Goal: Transaction & Acquisition: Obtain resource

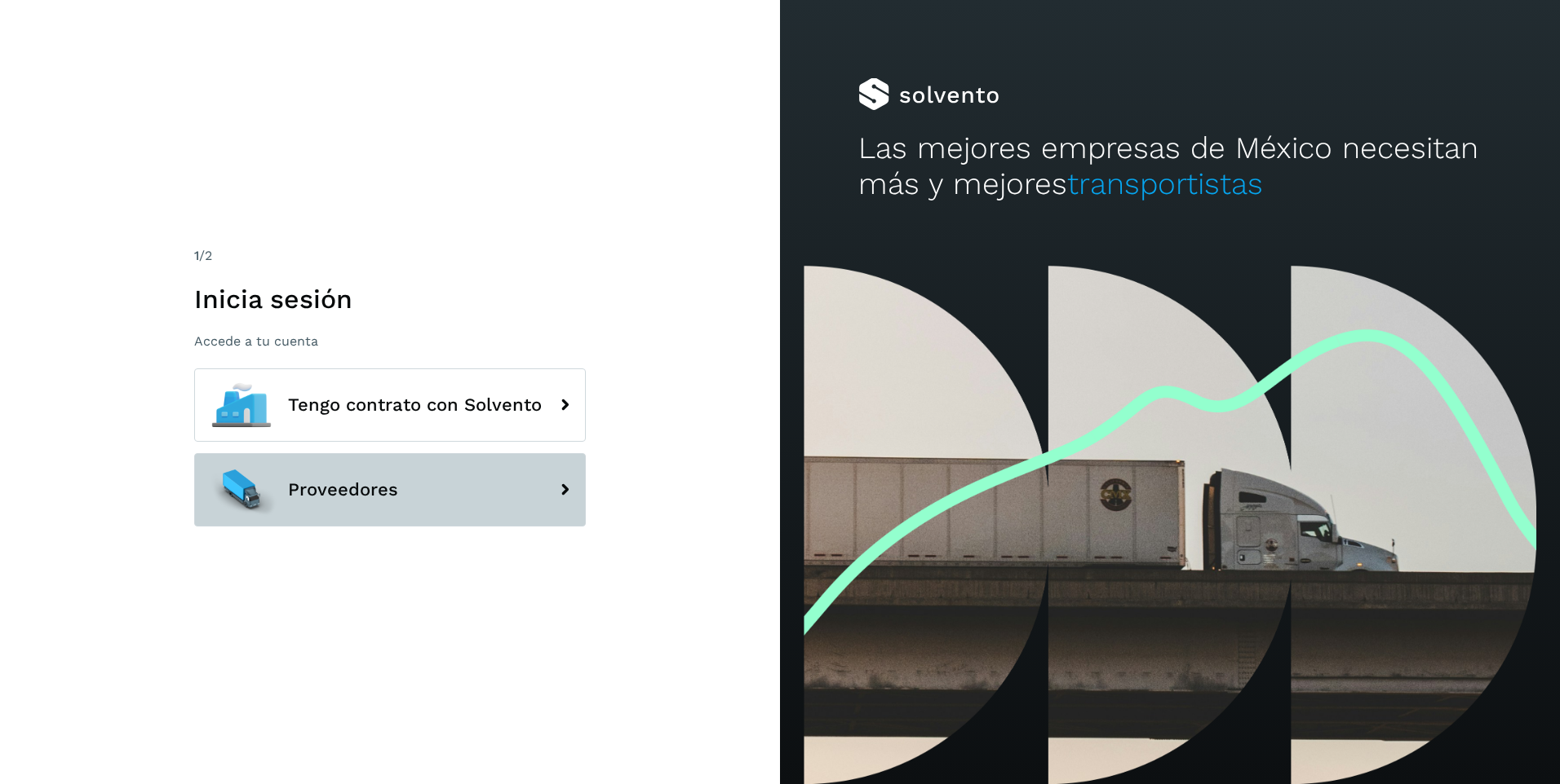
click at [482, 493] on button "Proveedores" at bounding box center [390, 489] width 392 height 73
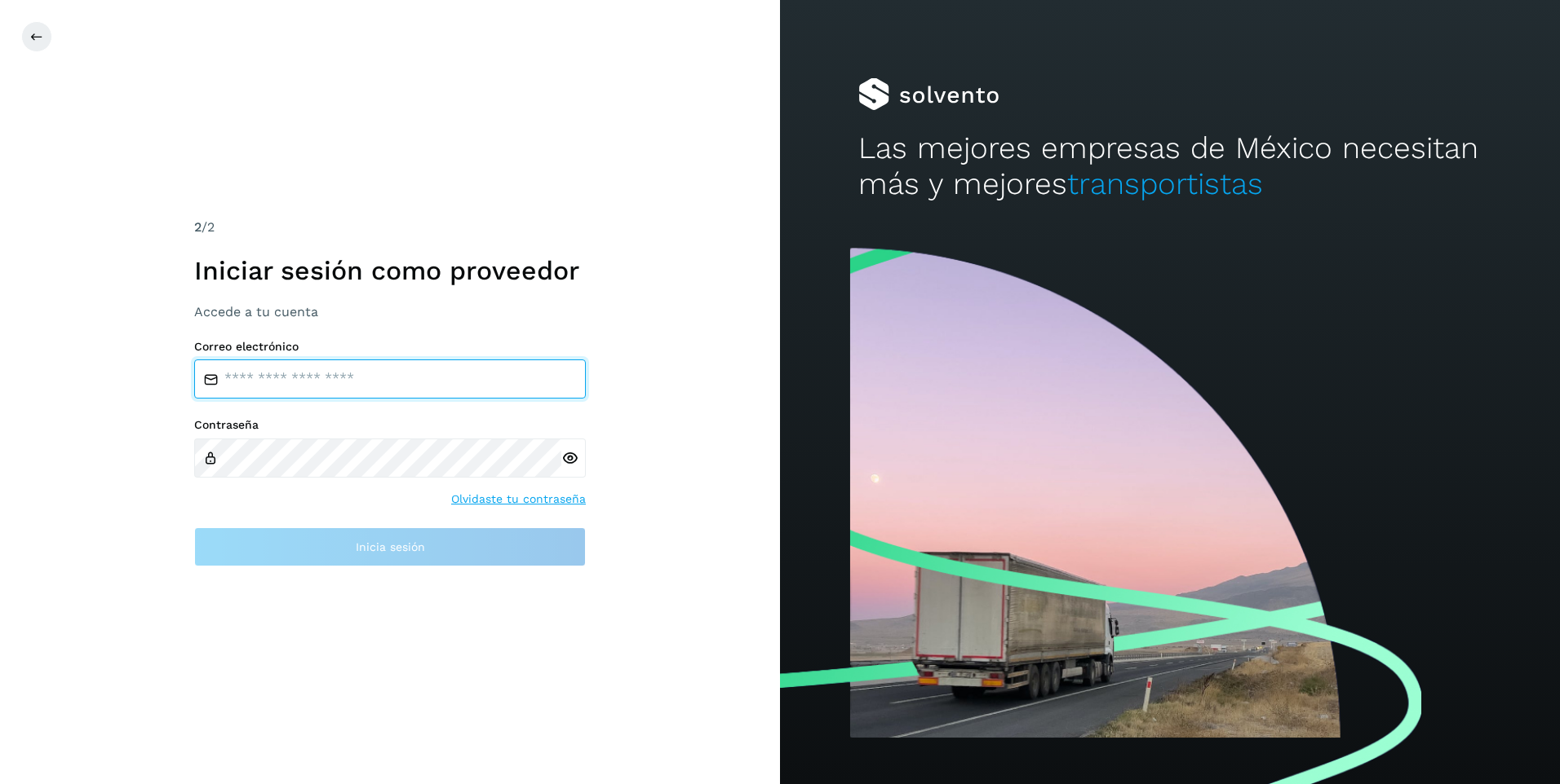
type input "**********"
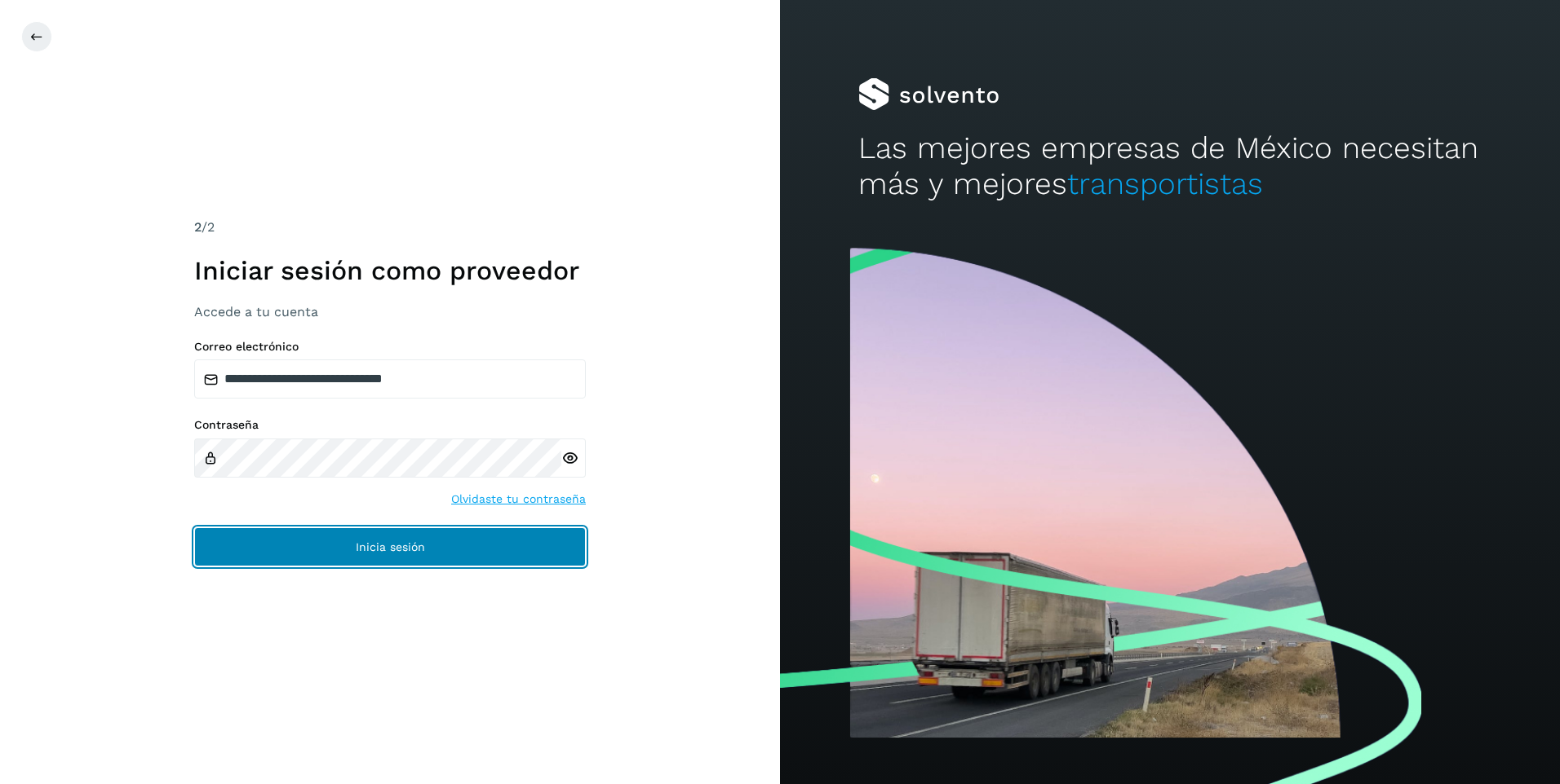
click at [419, 536] on button "Inicia sesión" at bounding box center [390, 547] width 392 height 39
click at [421, 545] on span "Inicia sesión" at bounding box center [390, 547] width 70 height 12
click at [403, 546] on span "Inicia sesión" at bounding box center [390, 547] width 70 height 12
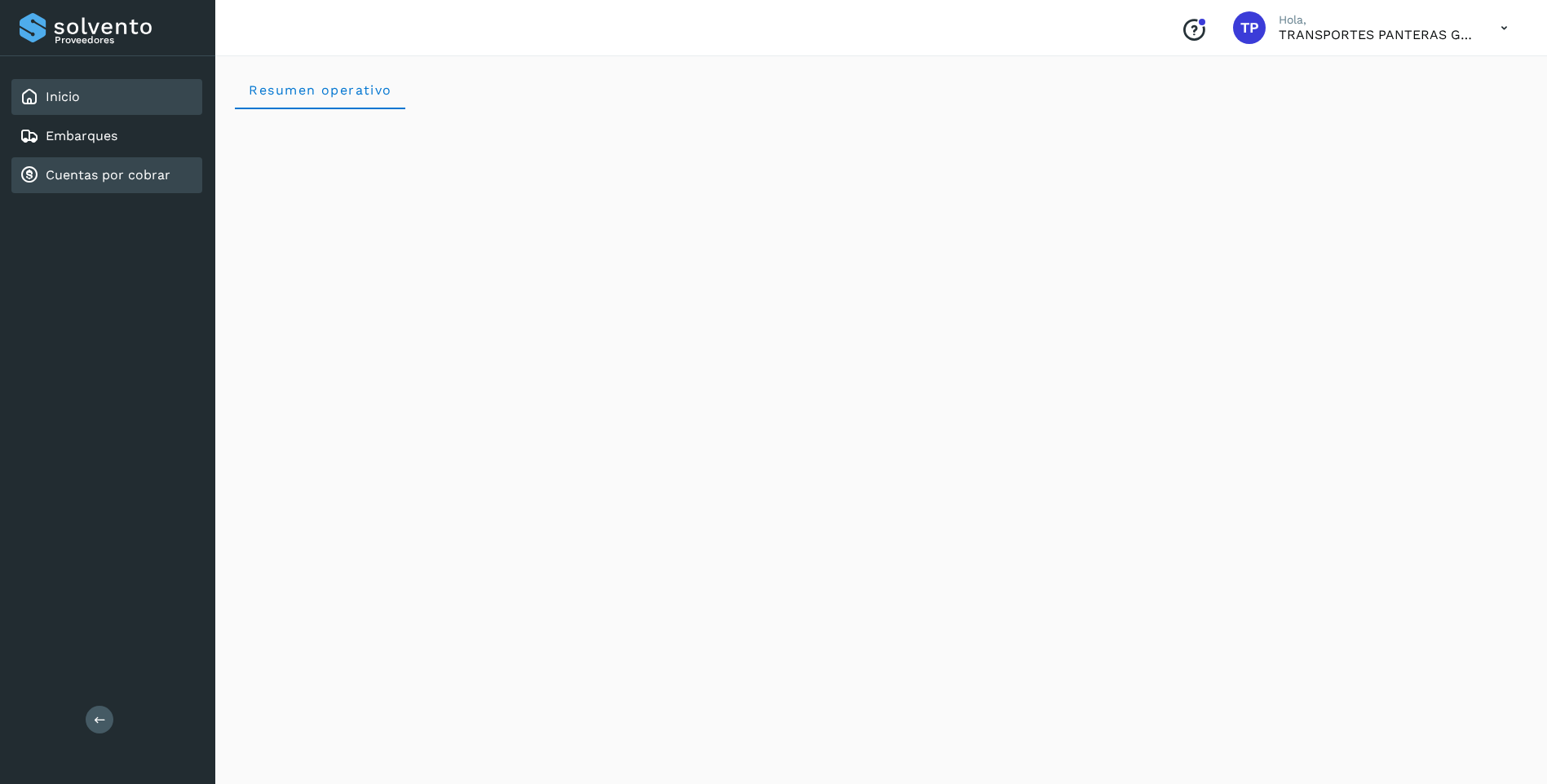
click at [144, 168] on link "Cuentas por cobrar" at bounding box center [108, 175] width 124 height 16
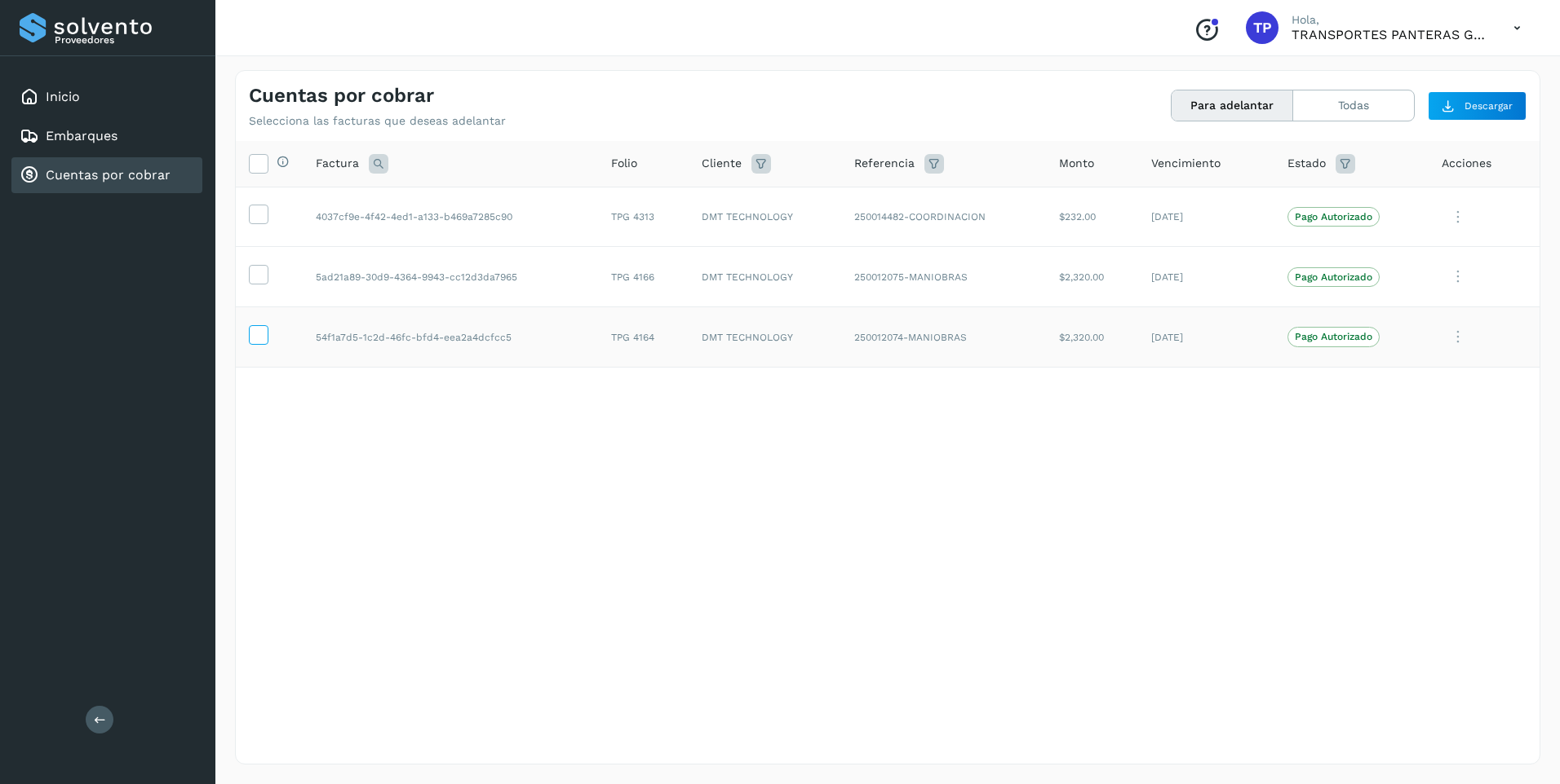
click at [250, 330] on td at bounding box center [269, 338] width 67 height 61
drag, startPoint x: 250, startPoint y: 330, endPoint x: 258, endPoint y: 278, distance: 52.6
click at [258, 278] on icon at bounding box center [258, 273] width 17 height 17
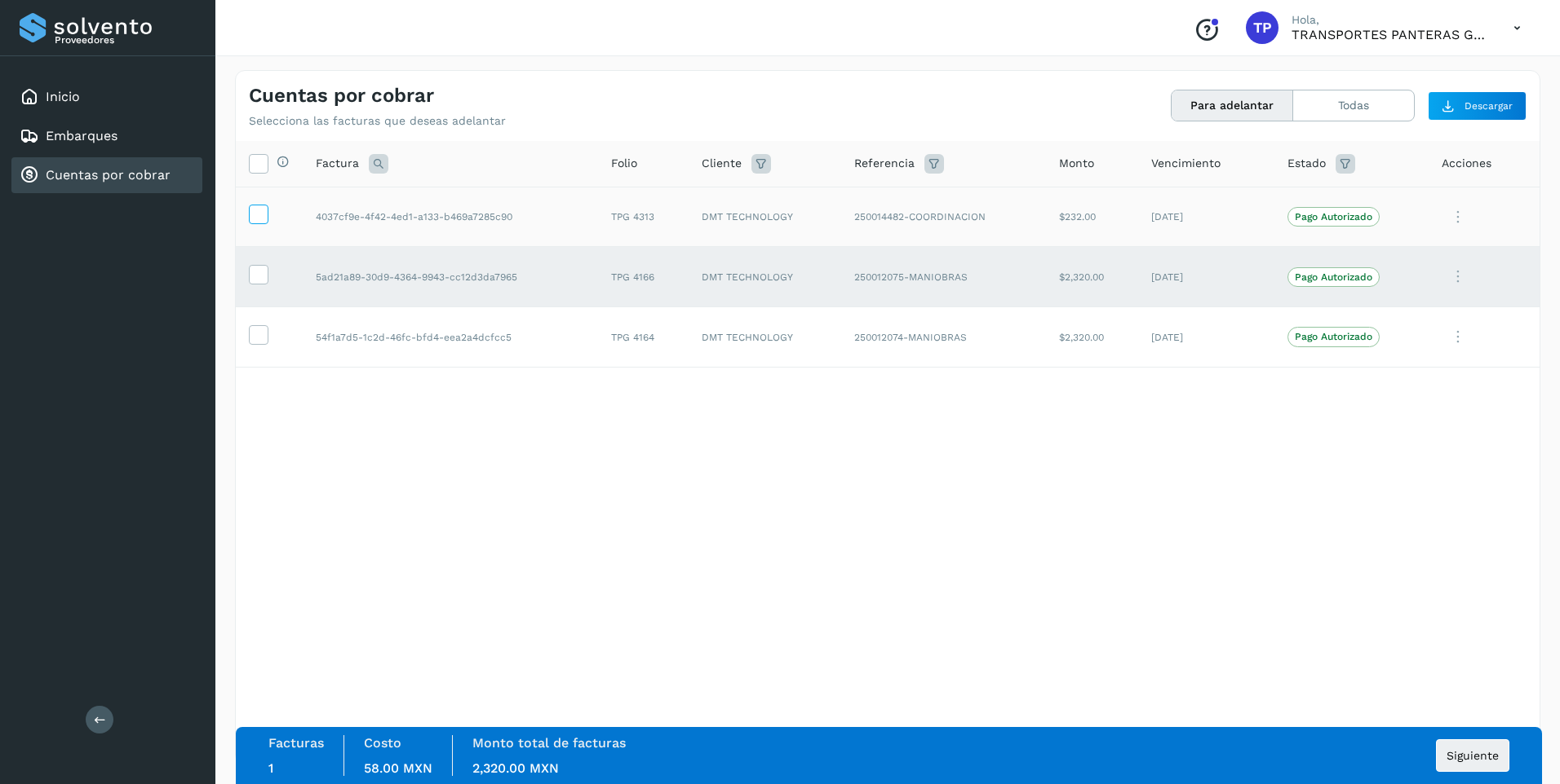
click at [261, 212] on icon at bounding box center [258, 212] width 17 height 17
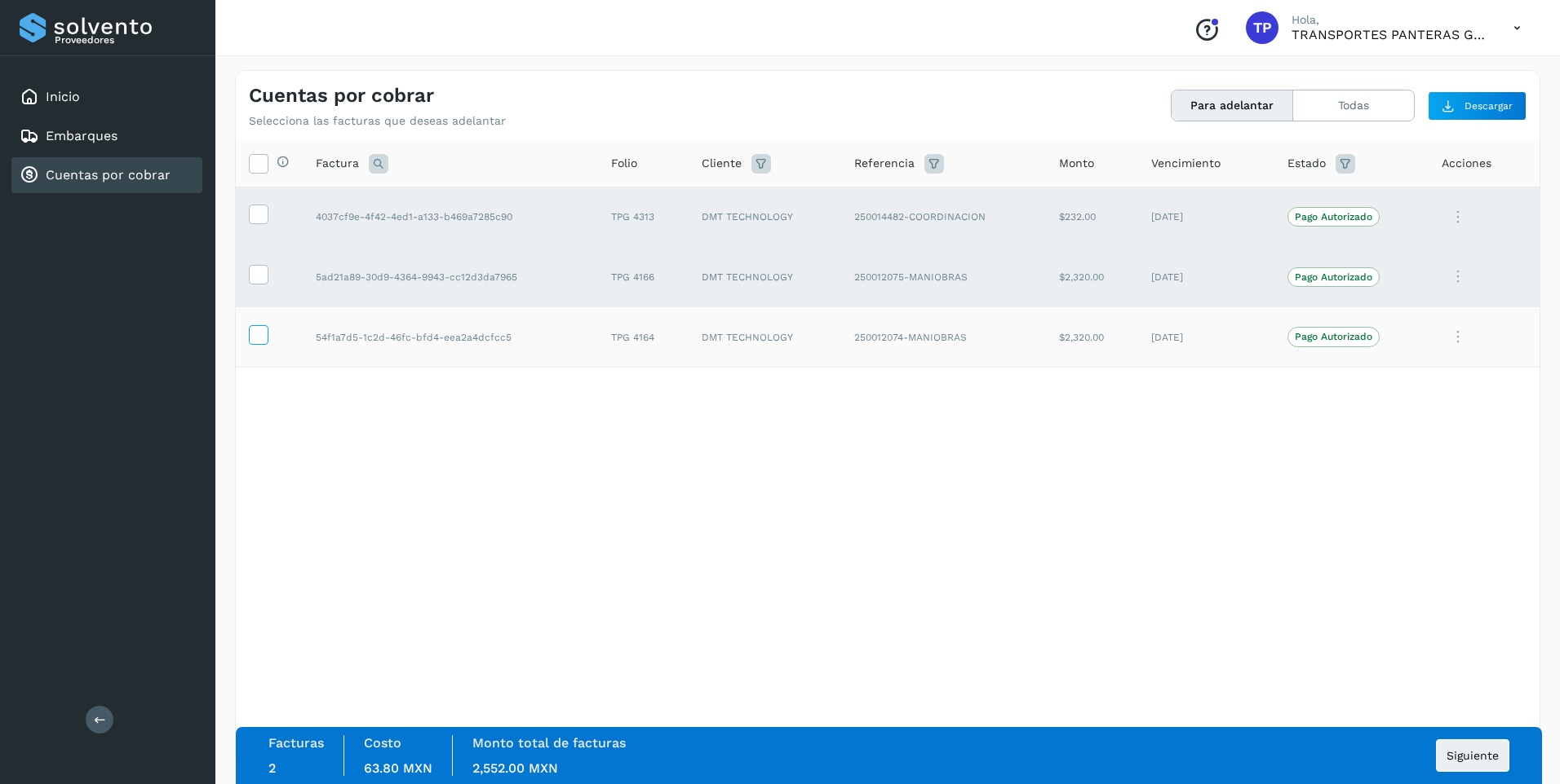
click at [257, 335] on icon at bounding box center [258, 333] width 17 height 17
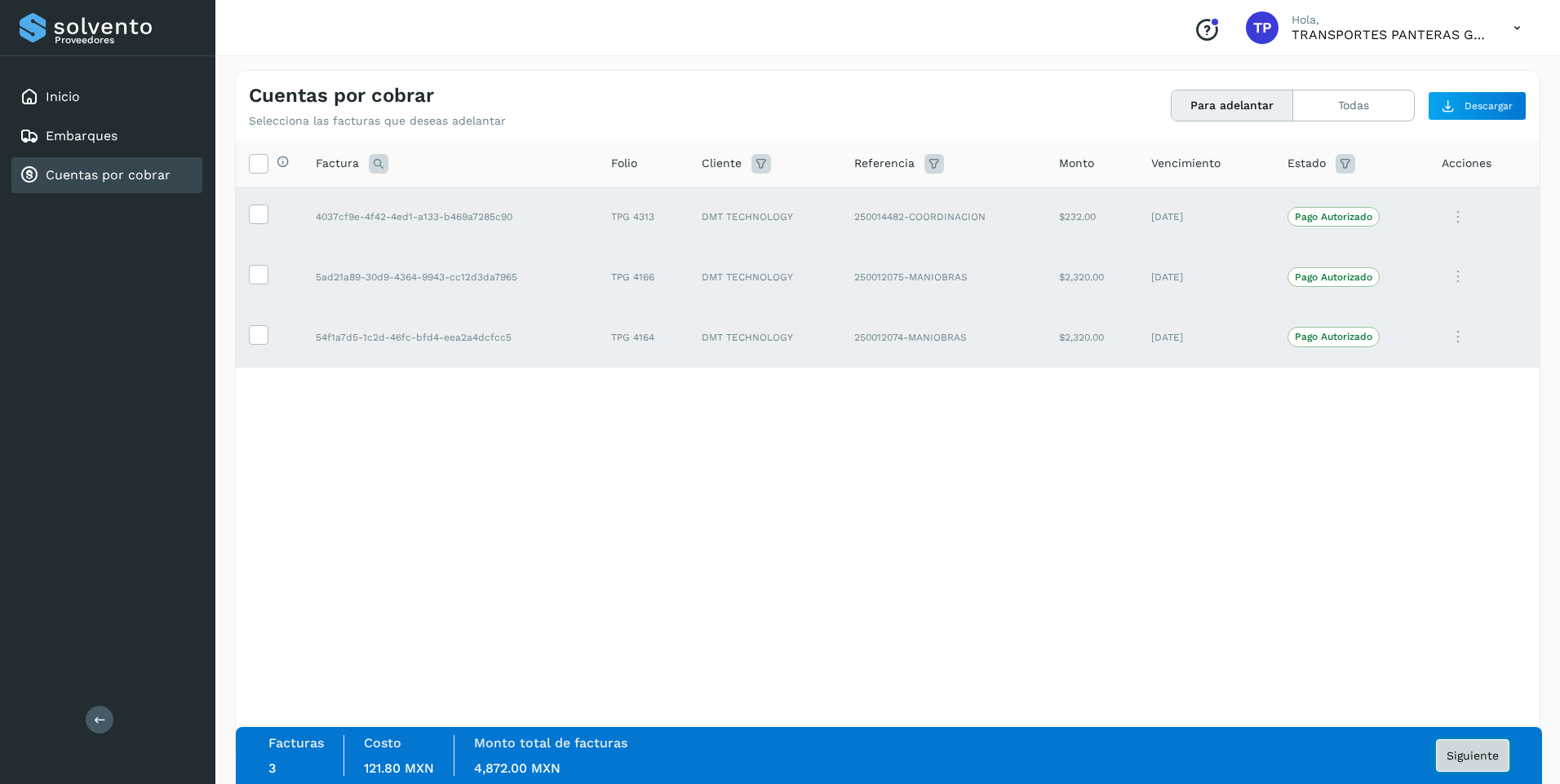
click at [1467, 760] on span "Siguiente" at bounding box center [1472, 756] width 52 height 12
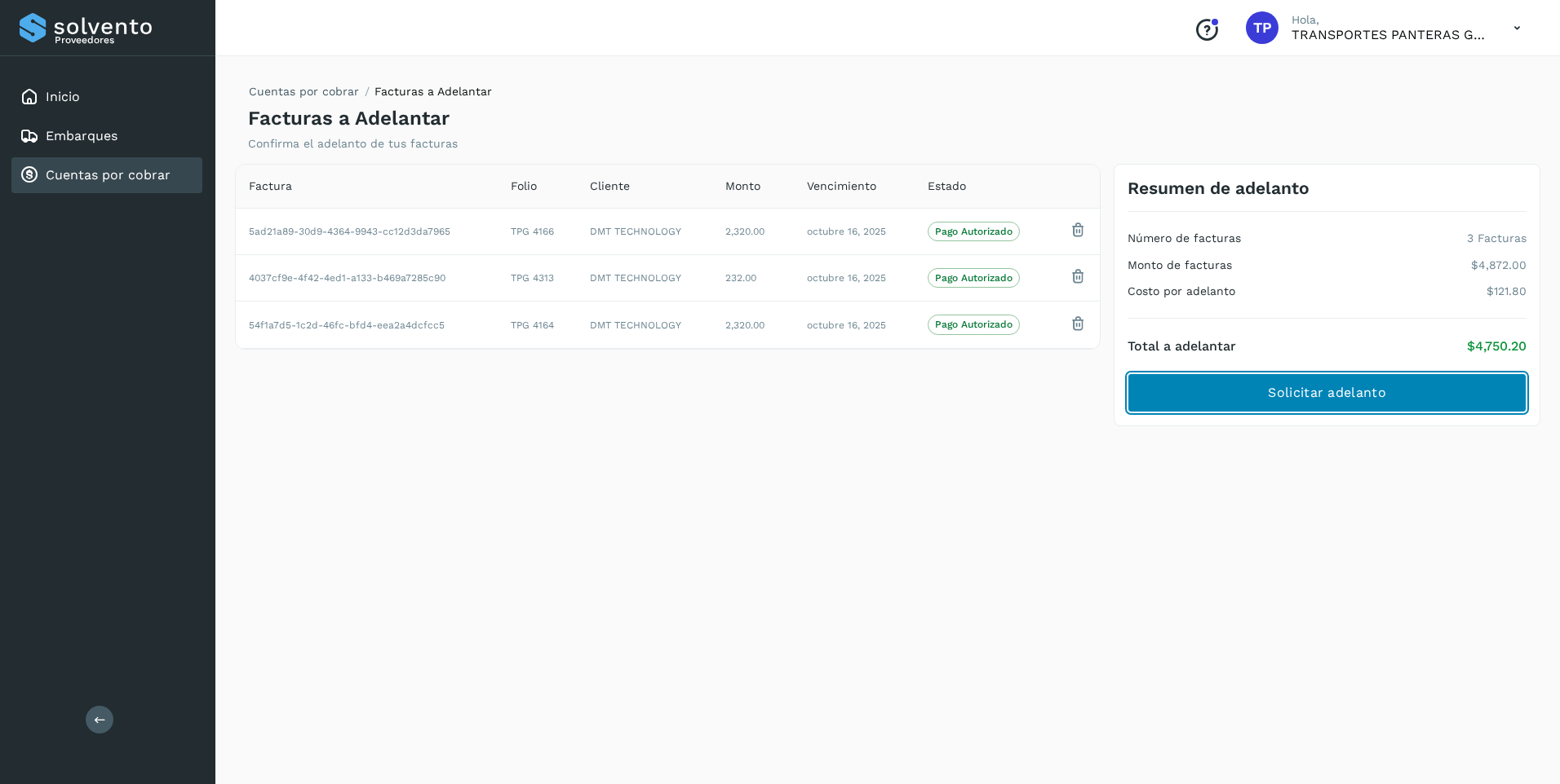
click at [1350, 393] on span "Solicitar adelanto" at bounding box center [1327, 392] width 118 height 18
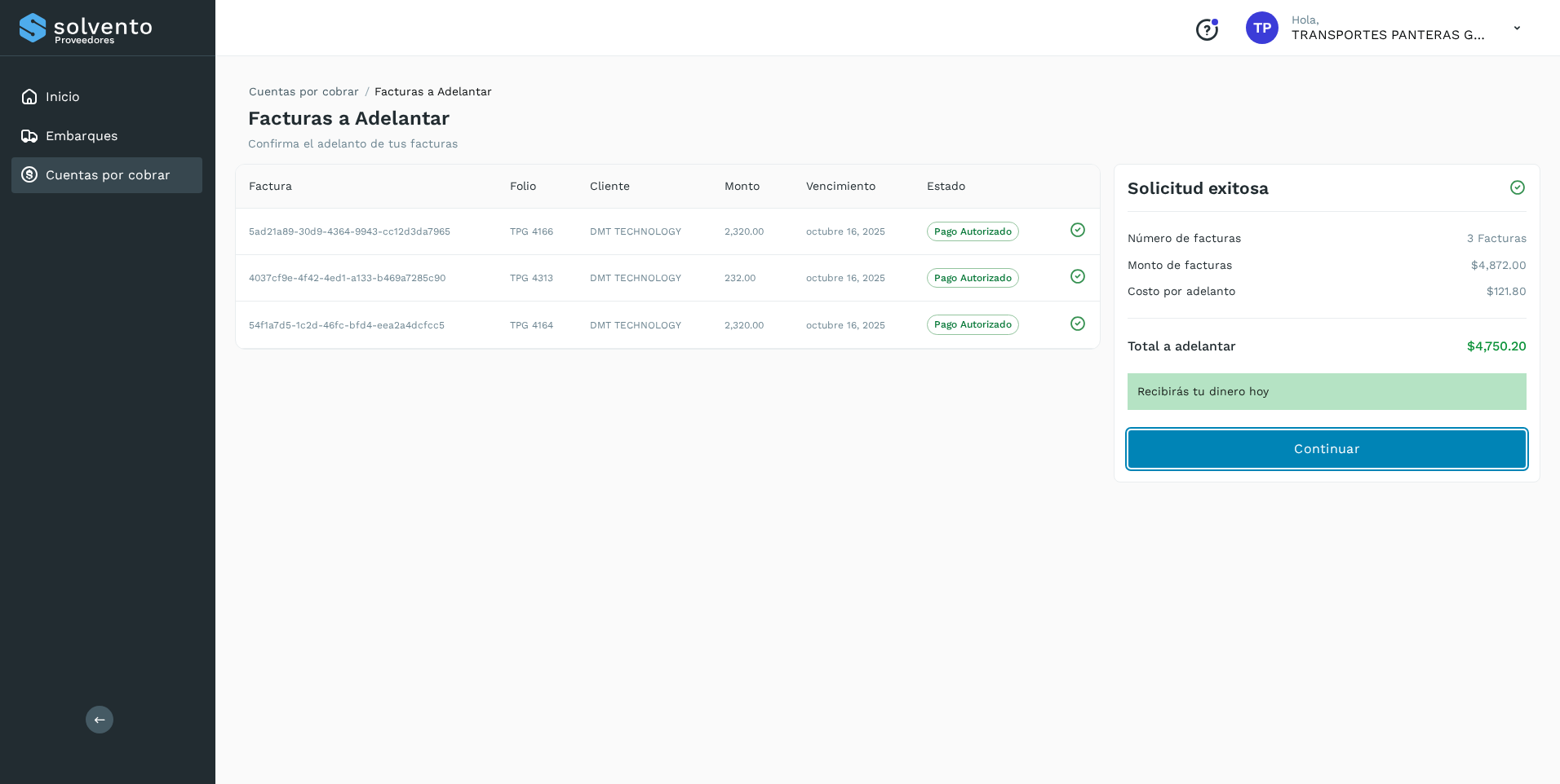
click at [1345, 452] on span "Continuar" at bounding box center [1326, 449] width 66 height 18
